Goal: Task Accomplishment & Management: Manage account settings

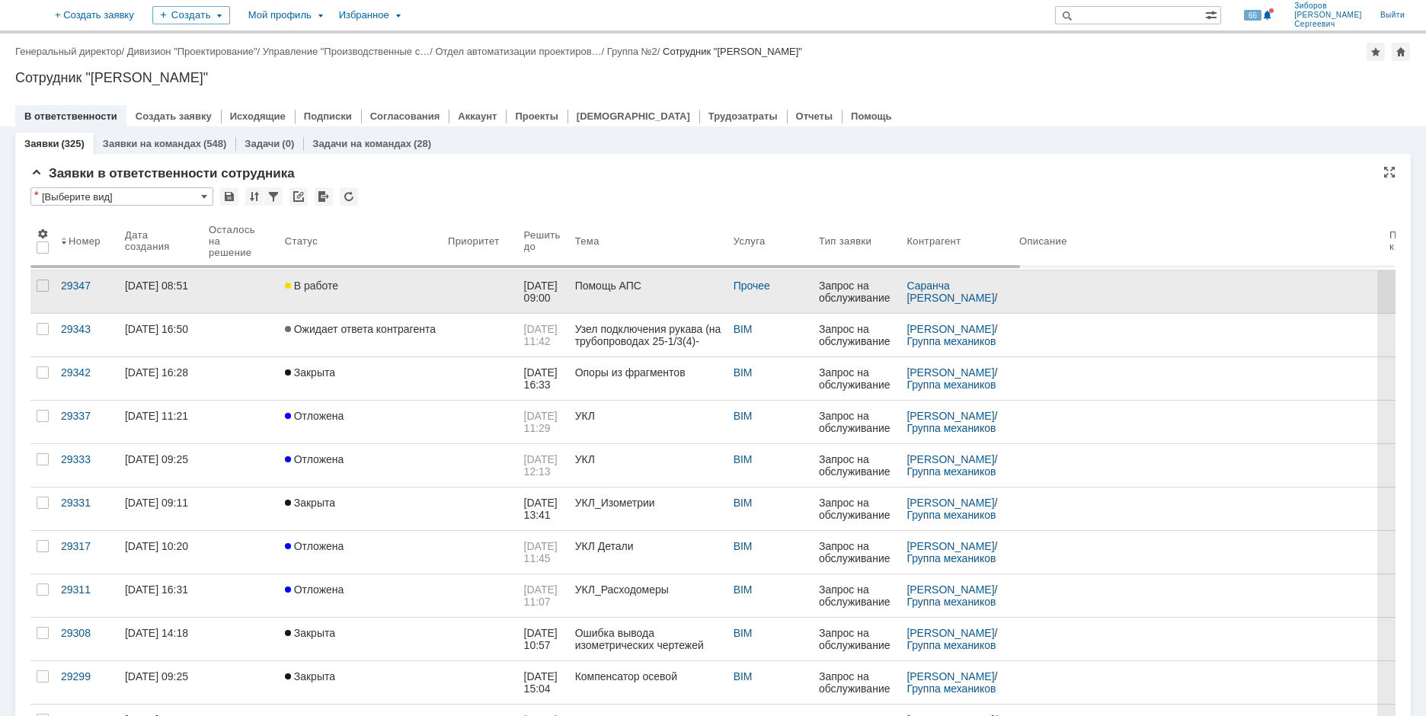
click at [360, 290] on div "В работе" at bounding box center [360, 286] width 151 height 12
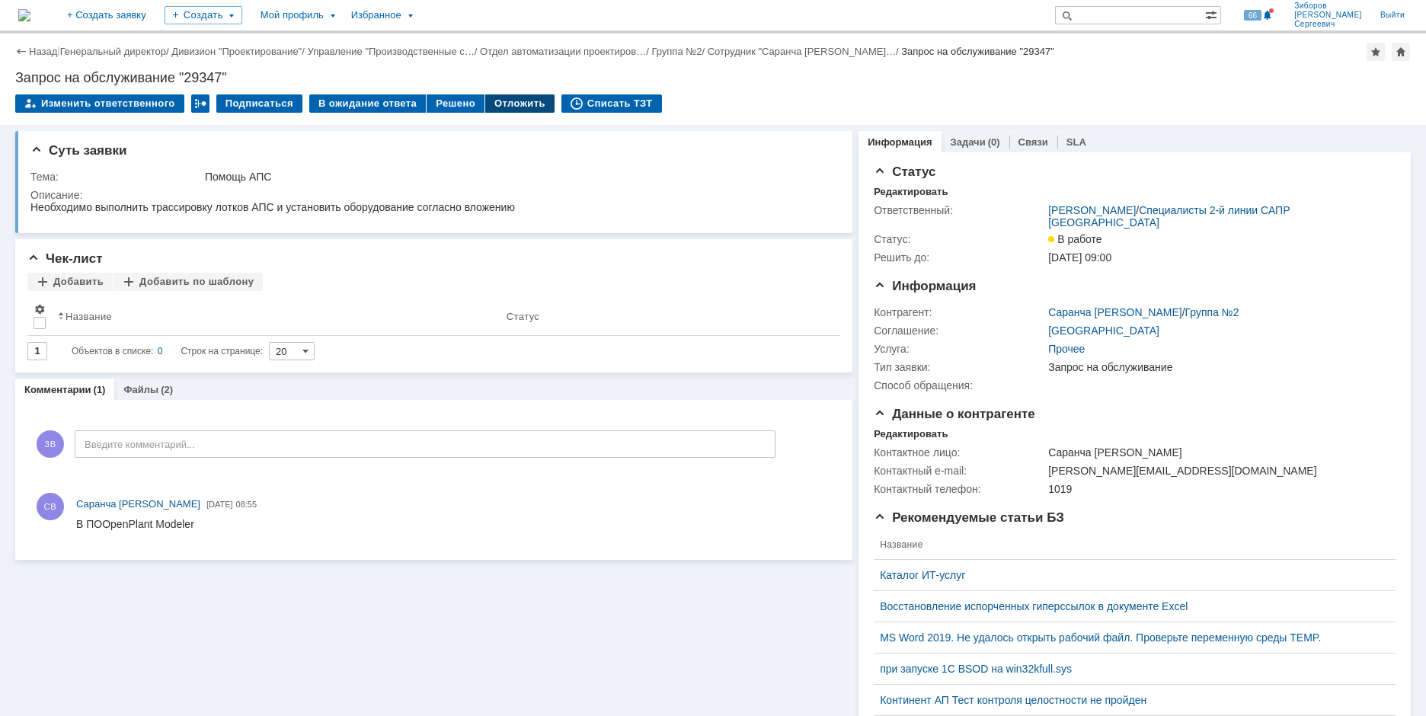
click at [517, 104] on div "Отложить" at bounding box center [519, 103] width 69 height 18
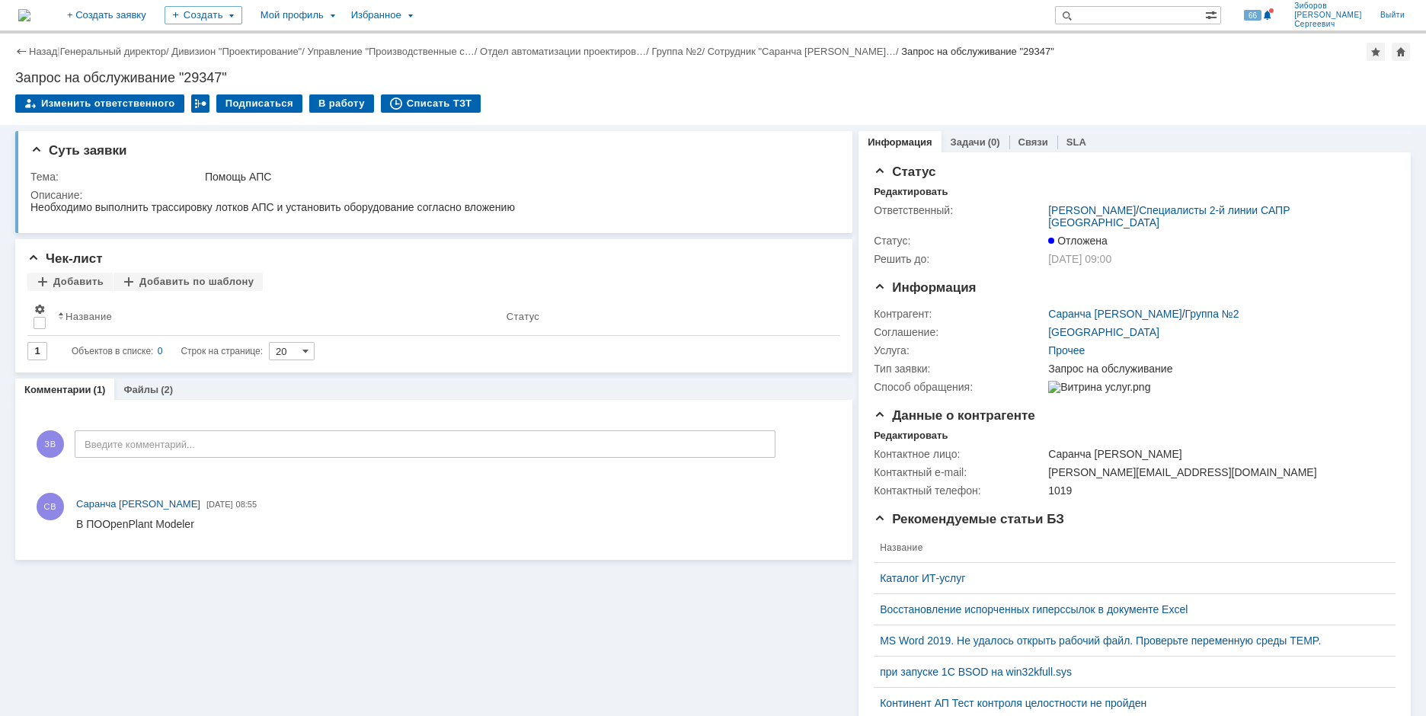
click at [30, 11] on img at bounding box center [24, 15] width 12 height 12
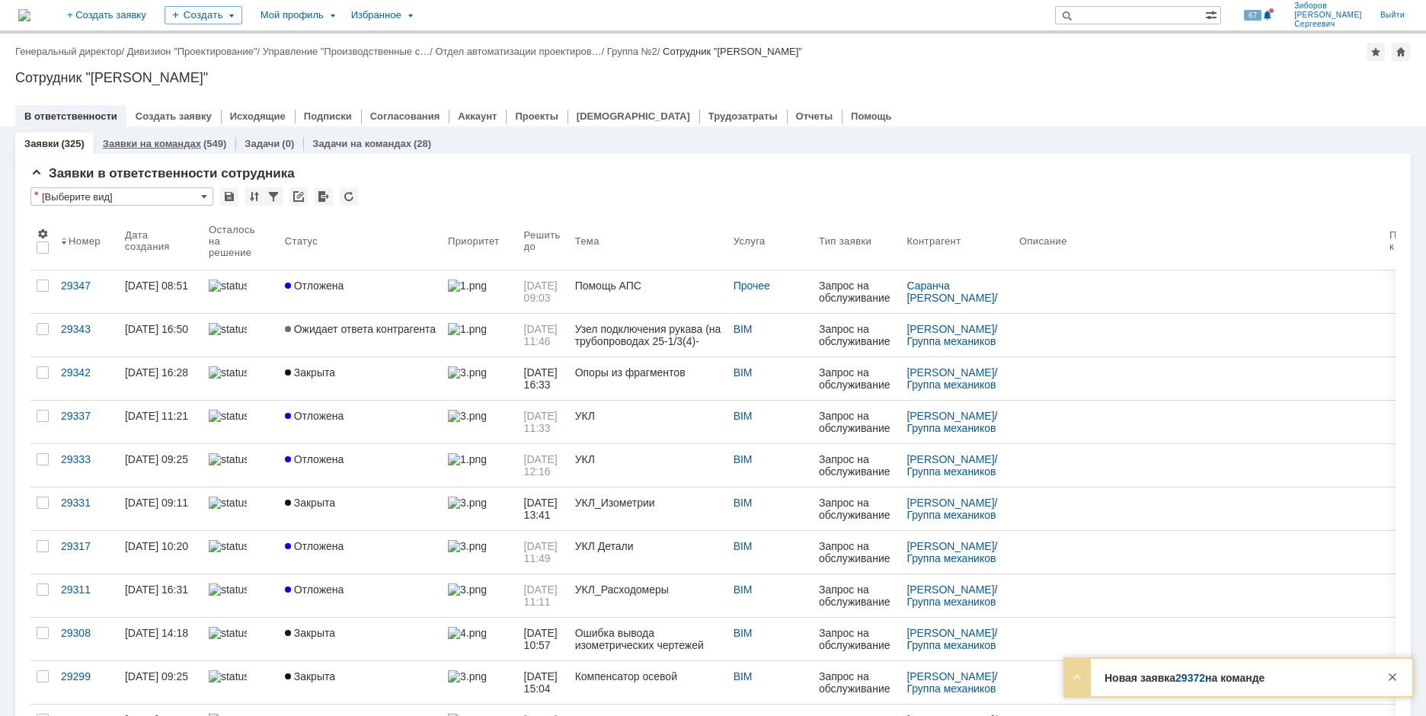
click at [187, 137] on div "Заявки на командах (549)" at bounding box center [165, 144] width 142 height 22
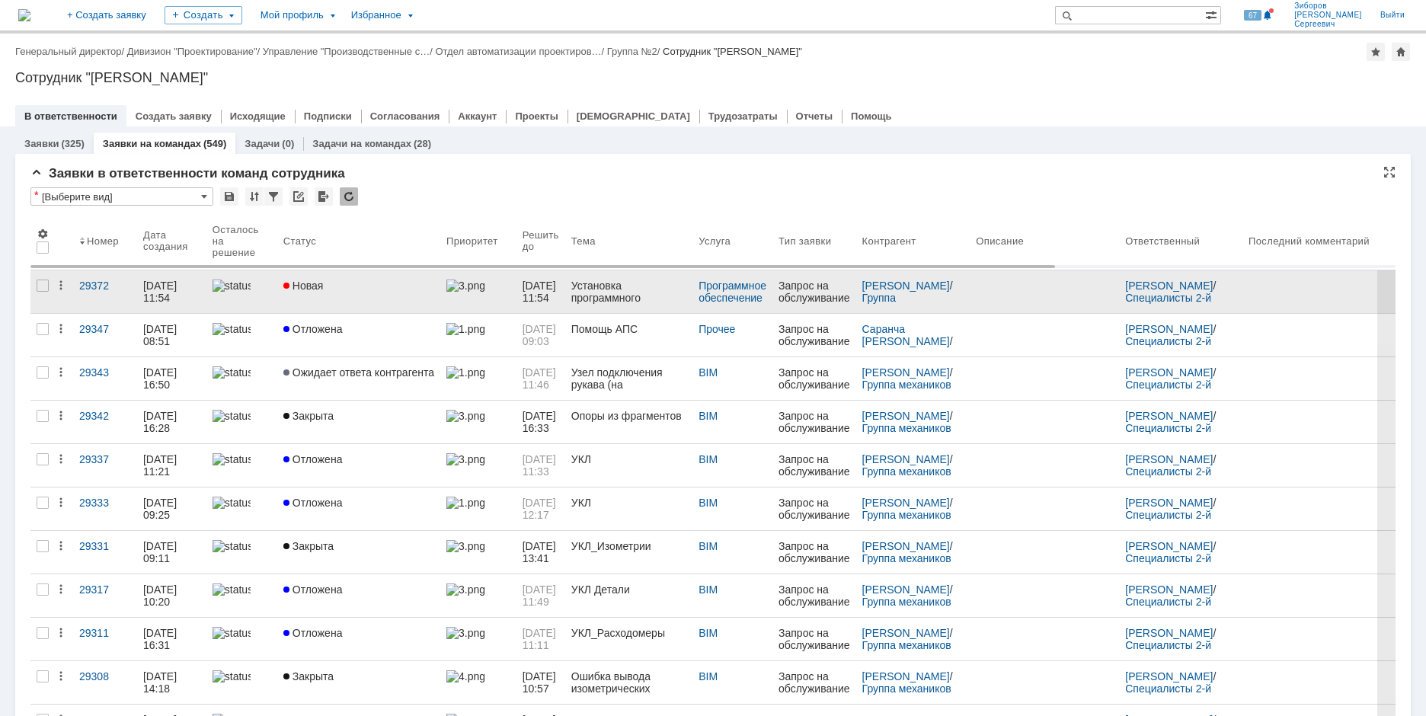
click at [332, 290] on div "Новая" at bounding box center [358, 286] width 151 height 12
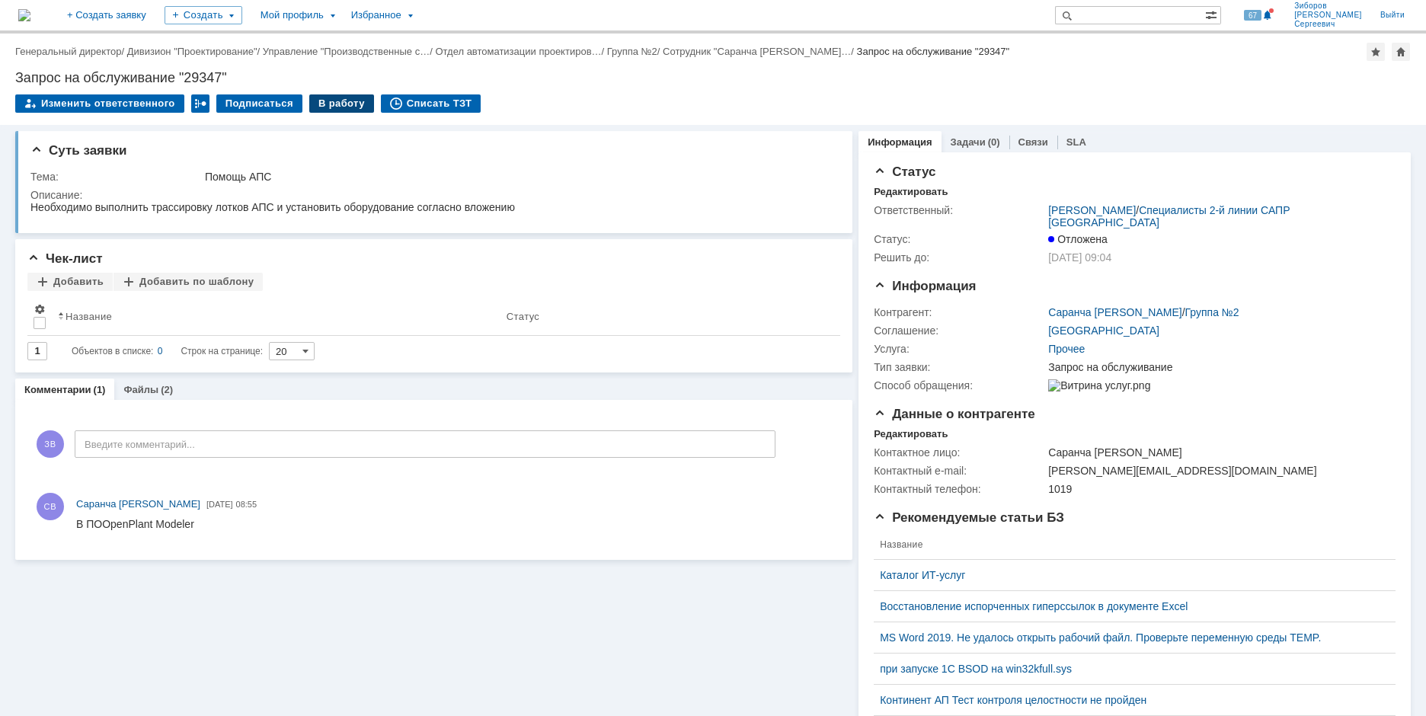
click at [339, 104] on div "В работу" at bounding box center [341, 103] width 65 height 18
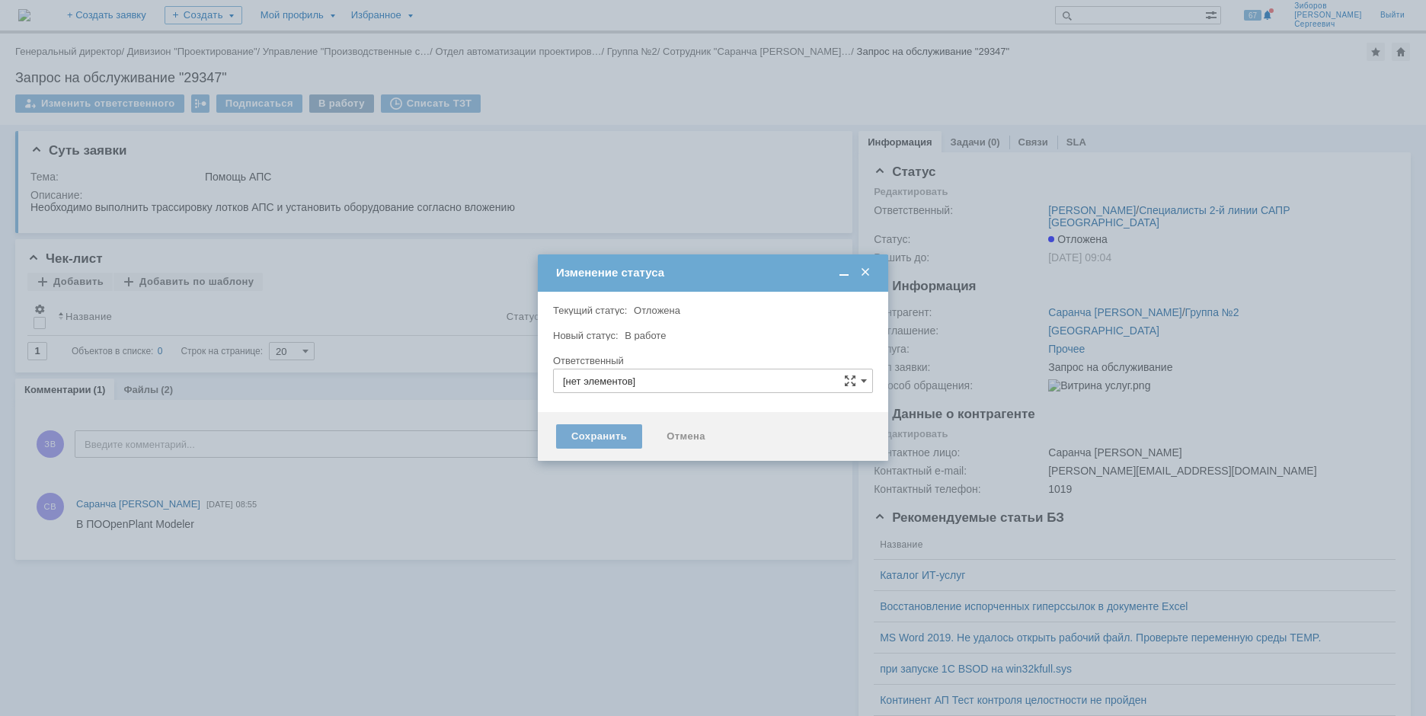
type input "[PERSON_NAME]"
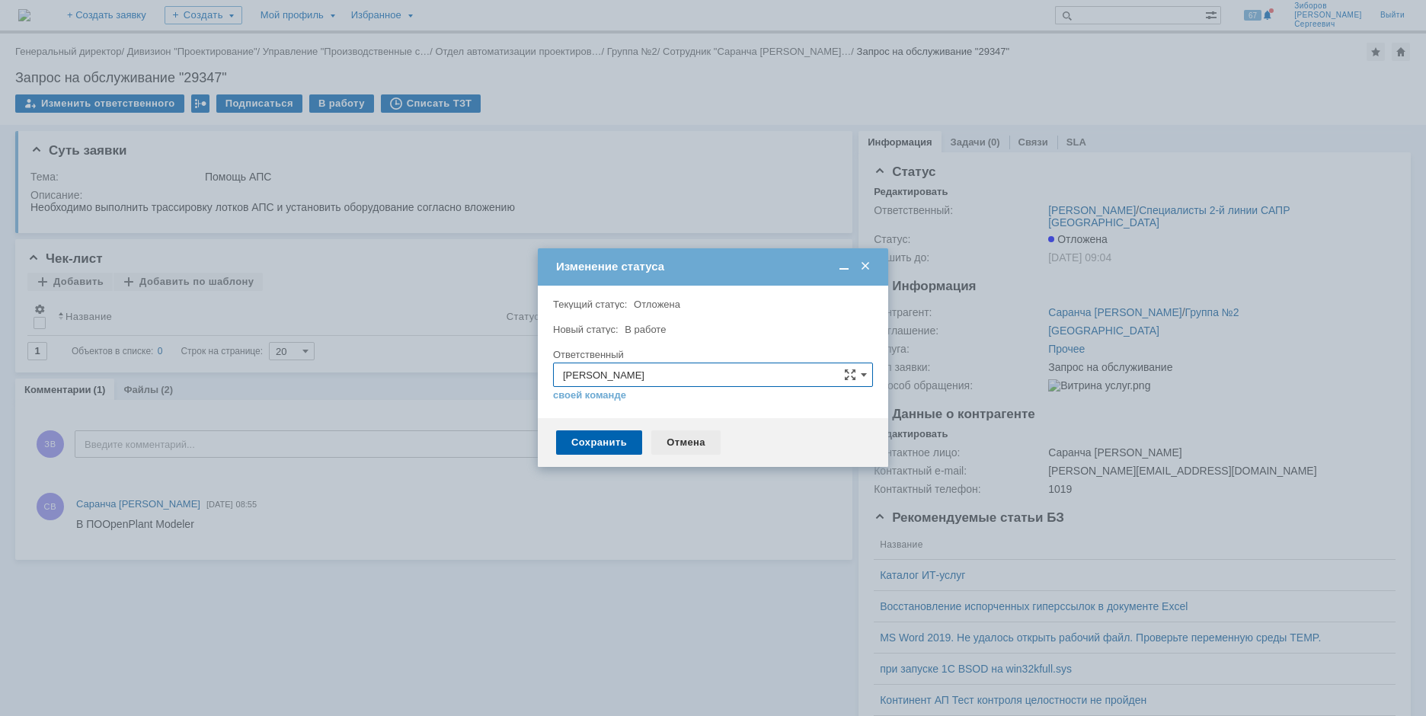
click at [686, 443] on div "Отмена" at bounding box center [686, 443] width 69 height 24
